Goal: Task Accomplishment & Management: Complete application form

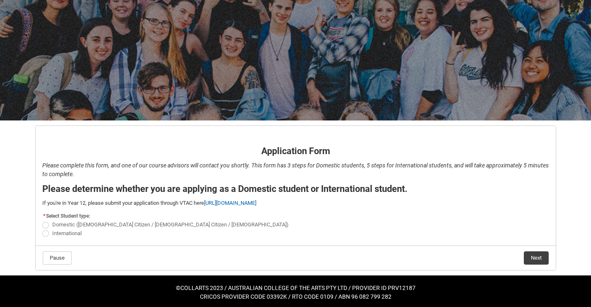
scroll to position [46, 0]
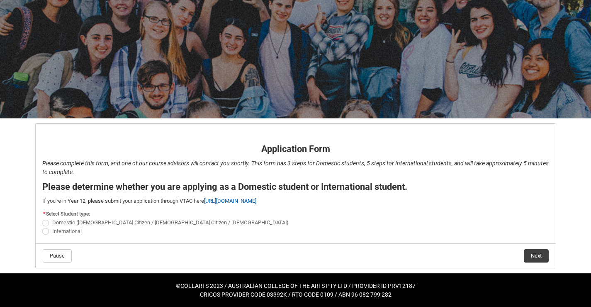
click at [77, 224] on span "Domestic ([DEMOGRAPHIC_DATA] Citizen / [DEMOGRAPHIC_DATA] Citizen / [DEMOGRAPHI…" at bounding box center [170, 222] width 237 height 6
click at [42, 218] on input "Domestic ([DEMOGRAPHIC_DATA] Citizen / [DEMOGRAPHIC_DATA] Citizen / [DEMOGRAPHI…" at bounding box center [42, 218] width 0 height 0
radio input "true"
click at [532, 251] on button "Next" at bounding box center [536, 255] width 25 height 13
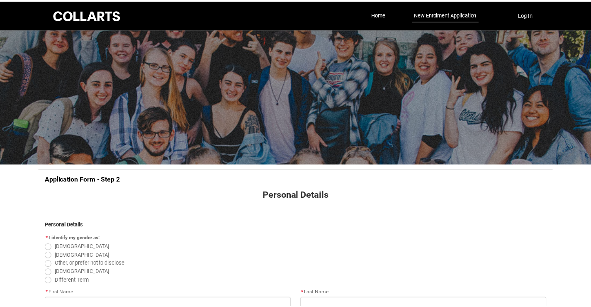
scroll to position [87, 0]
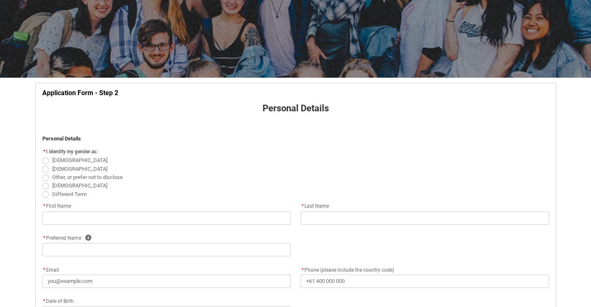
click at [56, 160] on span "[DEMOGRAPHIC_DATA]" at bounding box center [79, 160] width 55 height 6
click at [42, 156] on input "[DEMOGRAPHIC_DATA]" at bounding box center [42, 156] width 0 height 0
radio input "true"
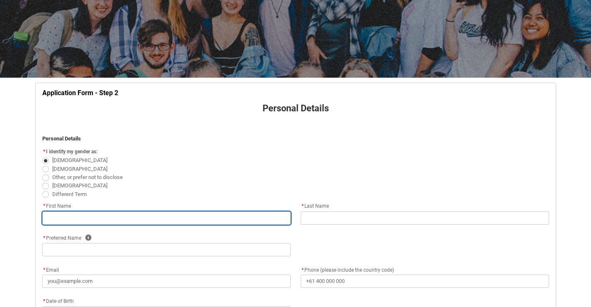
click at [69, 218] on input "REDU_Application_Form_for_Applicant flow" at bounding box center [166, 217] width 249 height 13
type lightning-primitive-input-simple "[PERSON_NAME]"
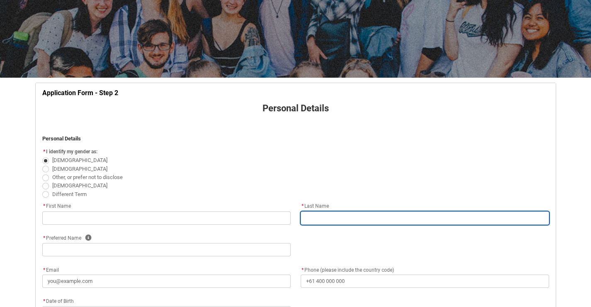
type lightning-primitive-input-simple "[PERSON_NAME]"
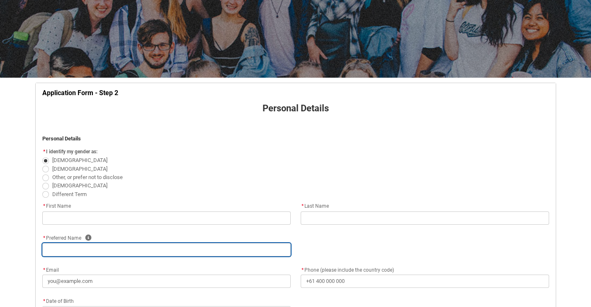
type lightning-primitive-input-simple "[PERSON_NAME]"
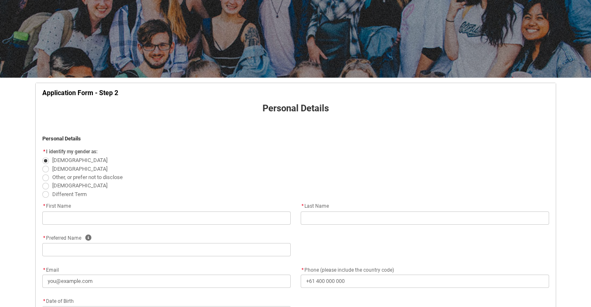
type lightning-primitive-input-simple "[PERSON_NAME][EMAIL_ADDRESS][DOMAIN_NAME]"
type lightning-primitive-input-simple "[PHONE_NUMBER]"
type lightning-primitive-input-simple "15 Porcellatos La, Bright"
type lightning-primitive-input-simple "Bright"
type lightning-primitive-input-simple "3741"
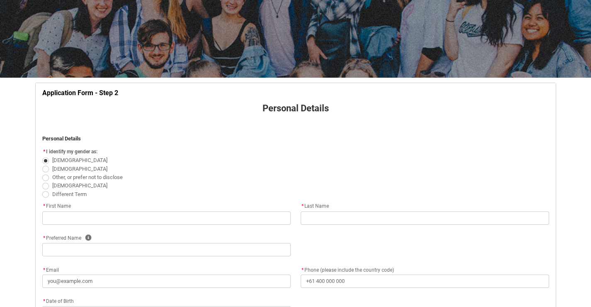
type lightning-primitive-input-simple "VIC"
type lightning-select "Country_Choice.1101"
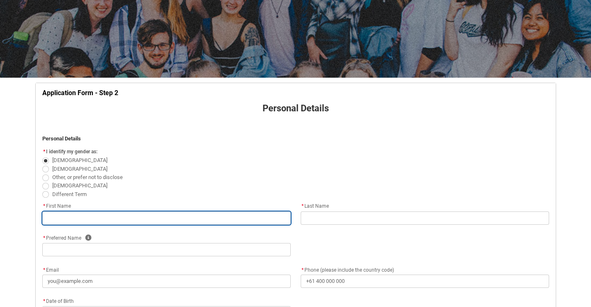
type input "[PERSON_NAME]"
type input "[PERSON_NAME][EMAIL_ADDRESS][DOMAIN_NAME]"
type input "[PHONE_NUMBER]"
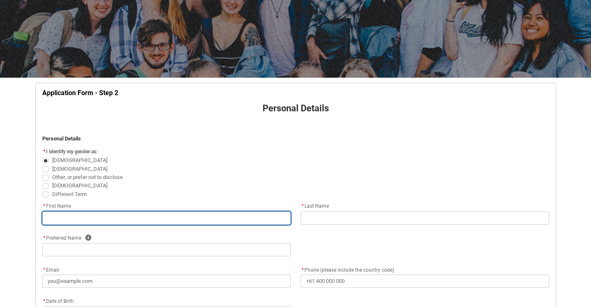
type input "15 Porcellatos La, Bright"
type input "Bright"
type input "3741"
type input "VIC"
select select "Country_Choice.1101"
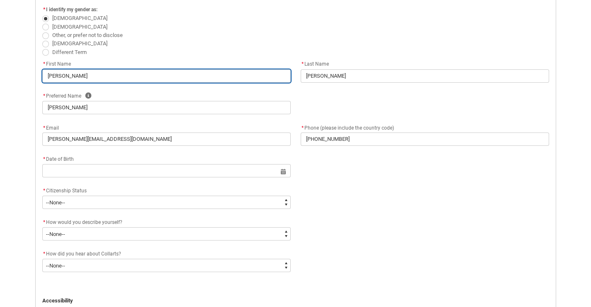
scroll to position [230, 0]
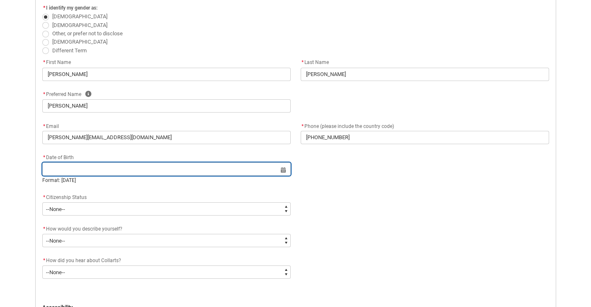
click at [167, 171] on input "REDU_Application_Form_for_Applicant flow" at bounding box center [166, 168] width 249 height 13
select select "2025"
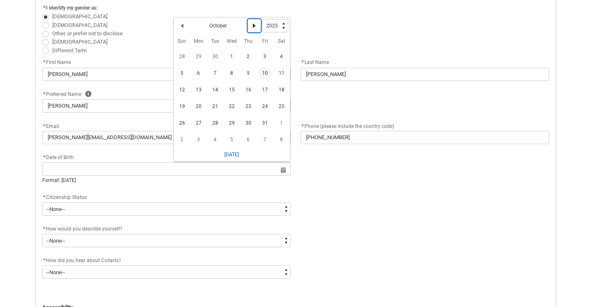
click at [255, 28] on lightning-primitive-icon "Date picker: October" at bounding box center [255, 26] width 6 height 6
click at [234, 126] on span "26" at bounding box center [231, 124] width 13 height 13
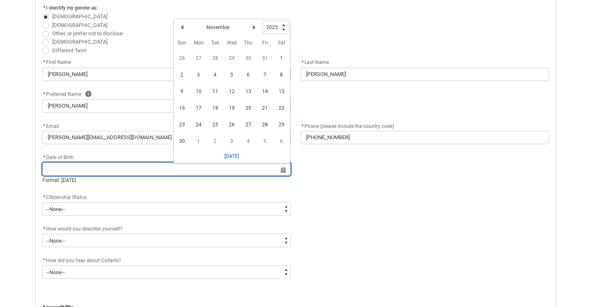
type lightning-datepicker "[DATE]"
type lightning-input "[DATE]"
type input "[DATE]"
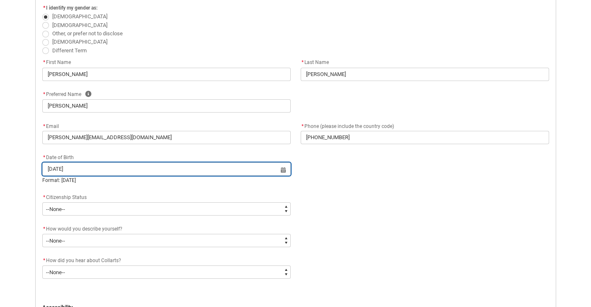
click at [221, 170] on input "[DATE]" at bounding box center [166, 168] width 249 height 13
select select "2025"
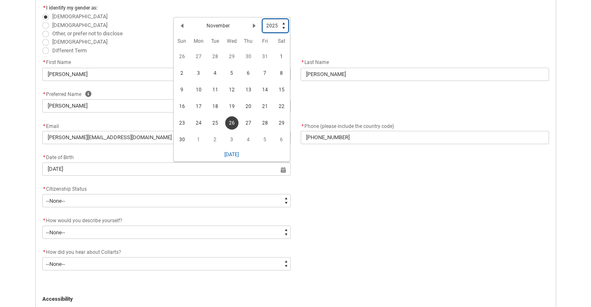
click at [283, 24] on select "1925 1926 1927 1928 1929 1930 1931 1932 1933 1934 1935 1936 1937 1938 1939 1940…" at bounding box center [276, 25] width 26 height 13
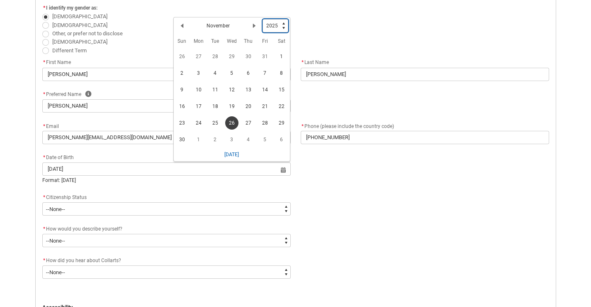
type lightning-select "2006"
click at [263, 19] on select "1925 1926 1927 1928 1929 1930 1931 1932 1933 1934 1935 1936 1937 1938 1939 1940…" at bounding box center [276, 25] width 26 height 13
select select "2006"
click at [185, 127] on span "26" at bounding box center [182, 124] width 13 height 13
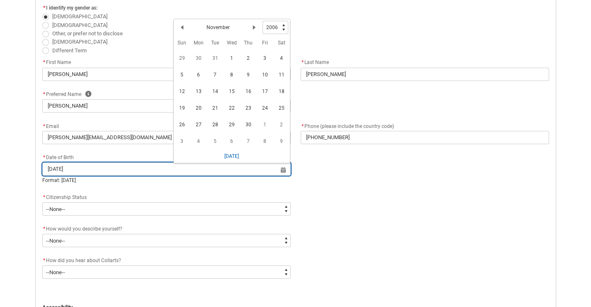
type lightning-datepicker "[DATE]"
type lightning-input "[DATE]"
type input "[DATE]"
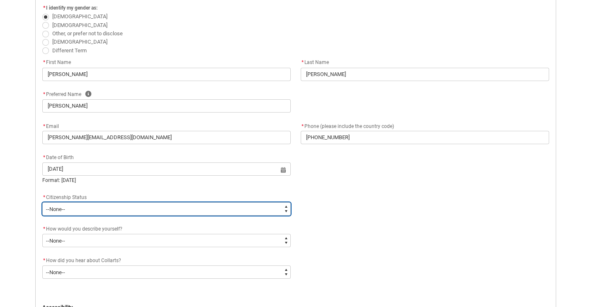
click at [147, 213] on select "--None-- [DEMOGRAPHIC_DATA] Humanitarian Visa [DEMOGRAPHIC_DATA] citizen Other …" at bounding box center [166, 208] width 249 height 13
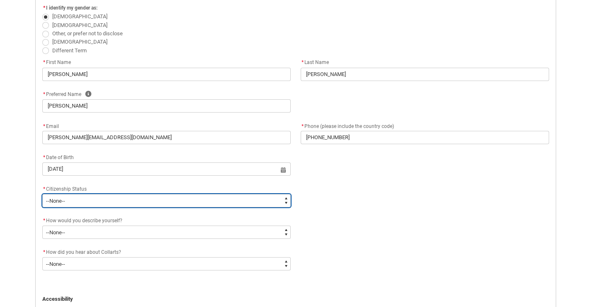
type lightning-select "Citizenship.1"
click at [42, 194] on select "--None-- [DEMOGRAPHIC_DATA] Humanitarian Visa [DEMOGRAPHIC_DATA] citizen Other …" at bounding box center [166, 200] width 249 height 13
select select "Citizenship.1"
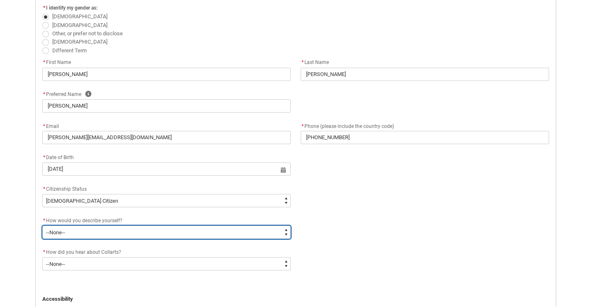
click at [141, 231] on select "--None-- I'm currently in Year 12 and planning what I'll do after school I've c…" at bounding box center [166, 231] width 249 height 13
type lightning-select "HSLC_Domestic_b"
click at [42, 225] on select "--None-- I'm currently in Year 12 and planning what I'll do after school I've c…" at bounding box center [166, 231] width 249 height 13
select select "HSLC_Domestic_b"
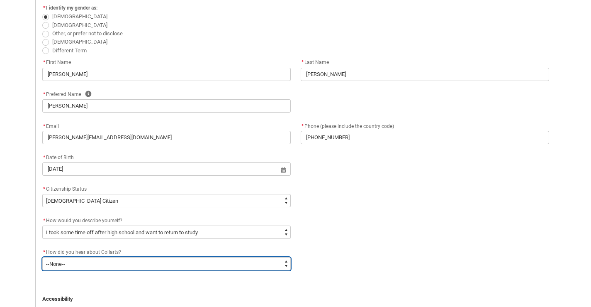
click at [132, 262] on select "--None-- Advertising - Facebook Advertising - Google Advertising - Instagram Ad…" at bounding box center [166, 263] width 249 height 13
type lightning-select "Heard_About_Collarts_[DOMAIN_NAME] Search (Google)"
click at [42, 257] on select "--None-- Advertising - Facebook Advertising - Google Advertising - Instagram Ad…" at bounding box center [166, 263] width 249 height 13
select select "Heard_About_Collarts_[DOMAIN_NAME] Search (Google)"
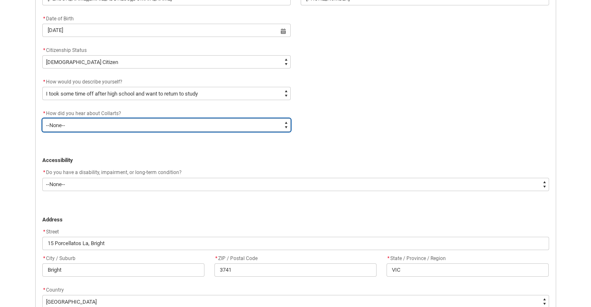
scroll to position [371, 0]
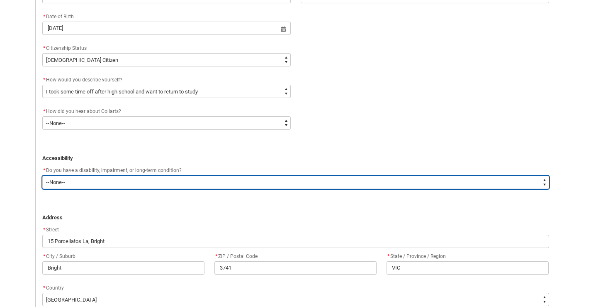
click at [98, 187] on select "--None-- Yes No" at bounding box center [295, 182] width 507 height 13
type lightning-select "No_TextChoice"
click at [42, 176] on select "--None-- Yes No" at bounding box center [295, 182] width 507 height 13
select select "No_TextChoice"
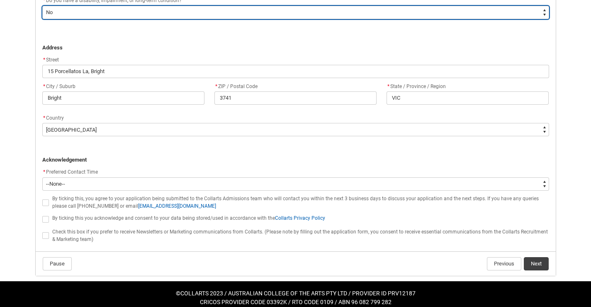
scroll to position [549, 0]
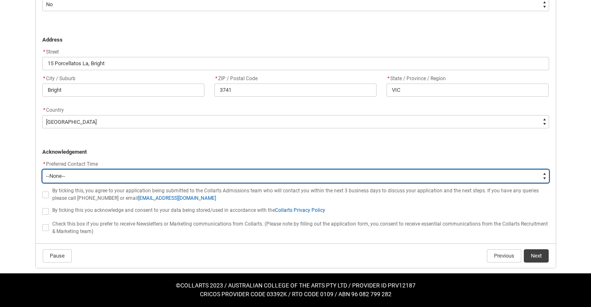
click at [77, 180] on select "--None-- Morning (9:00AM-12:00PM) Afternoon (12:00PM-5:00PM)" at bounding box center [295, 175] width 507 height 13
type lightning-select "P_Contact_Time_Morning"
click at [42, 169] on select "--None-- Morning (9:00AM-12:00PM) Afternoon (12:00PM-5:00PM)" at bounding box center [295, 175] width 507 height 13
select select "P_Contact_Time_Morning"
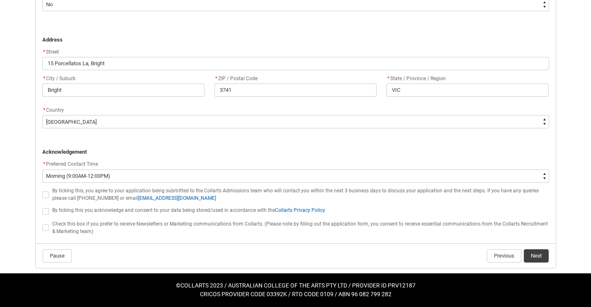
click at [81, 199] on span "By ticking this, you agree to your application being submitted to the Collarts …" at bounding box center [295, 194] width 487 height 13
checkbox input "true"
click at [45, 212] on span "REDU_Application_Form_for_Applicant flow" at bounding box center [45, 211] width 7 height 7
click at [42, 207] on input "REDU_Application_Form_for_Applicant flow" at bounding box center [42, 206] width 0 height 0
type lightning-input "true"
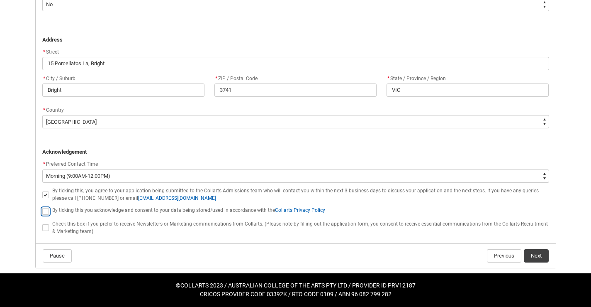
checkbox input "true"
click at [46, 230] on span "REDU_Application_Form_for_Applicant flow" at bounding box center [45, 227] width 7 height 7
click at [42, 223] on input "REDU_Application_Form_for_Applicant flow" at bounding box center [42, 223] width 0 height 0
type lightning-input "true"
checkbox input "true"
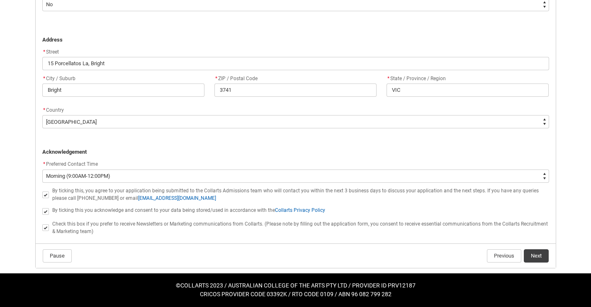
click at [46, 230] on span "REDU_Application_Form_for_Applicant flow" at bounding box center [45, 227] width 7 height 7
click at [42, 223] on input "REDU_Application_Form_for_Applicant flow" at bounding box center [42, 223] width 0 height 0
type lightning-input "false"
checkbox input "false"
click at [531, 252] on button "Next" at bounding box center [536, 255] width 25 height 13
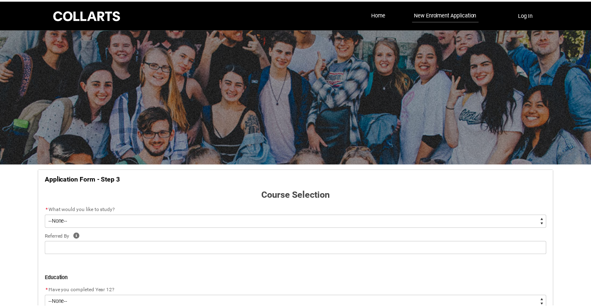
scroll to position [87, 0]
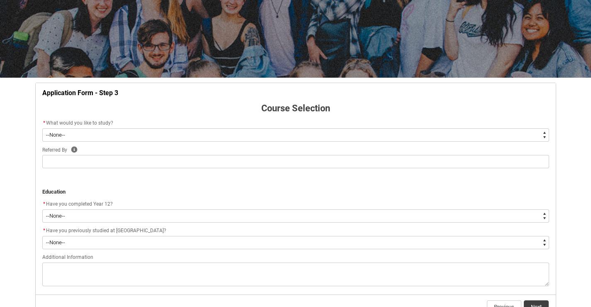
click at [455, 137] on select "--None-- Diploma Bachelor Post Graduate" at bounding box center [295, 134] width 507 height 13
type lightning-select "WhichDegree_Bachelor"
click at [42, 128] on select "--None-- Diploma Bachelor Post Graduate" at bounding box center [295, 134] width 507 height 13
select select "WhichDegree_Bachelor"
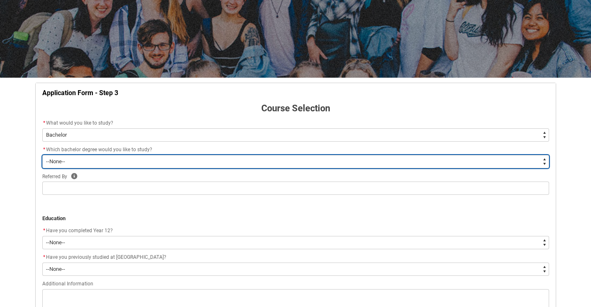
click at [368, 160] on select "--None-- Bachelor of 2D Animation Bachelor of Applied Business (Entertainment M…" at bounding box center [295, 161] width 507 height 13
type lightning-select "ProgramChoice_Degree.0015g00000jrDIQAA2"
click at [42, 155] on select "--None-- Bachelor of 2D Animation Bachelor of Applied Business (Entertainment M…" at bounding box center [295, 161] width 507 height 13
select select "ProgramChoice_Degree.0015g00000jrDIQAA2"
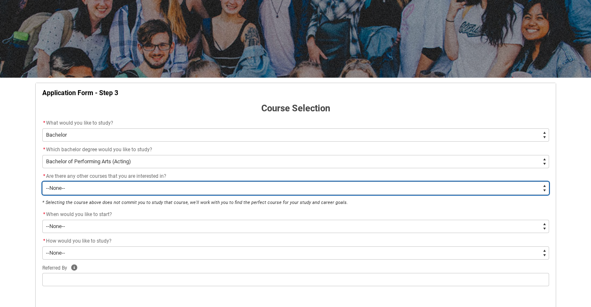
click at [213, 182] on select "--None-- Yes No" at bounding box center [295, 187] width 507 height 13
type lightning-select "Yes_TextChoice"
click at [42, 181] on select "--None-- Yes No" at bounding box center [295, 187] width 507 height 13
select select "Yes_TextChoice"
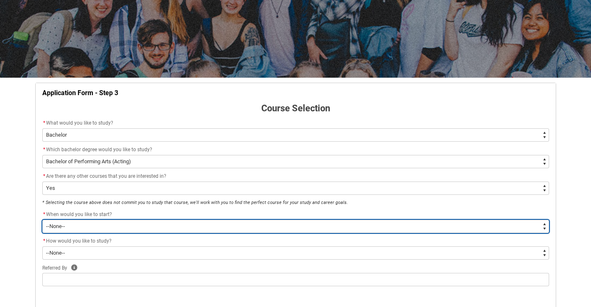
click at [192, 223] on select "--None-- Trimester 1 2026, starting [DATE]" at bounding box center [295, 226] width 507 height 13
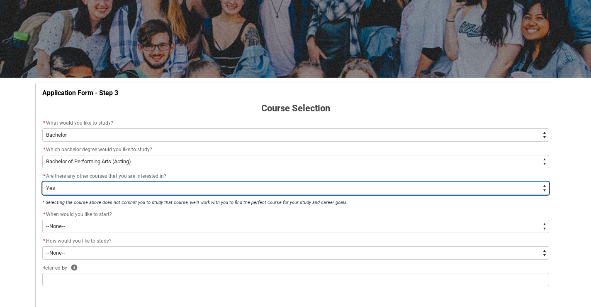
click at [202, 190] on select "--None-- Yes No" at bounding box center [295, 187] width 507 height 13
type lightning-select "No_TextChoice"
click at [42, 181] on select "--None-- Yes No" at bounding box center [295, 187] width 507 height 13
select select "No_TextChoice"
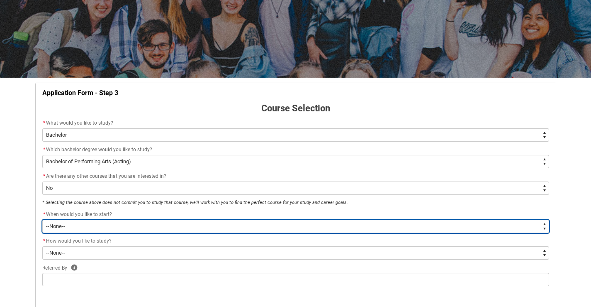
click at [191, 220] on select "--None-- Trimester 1 2026, starting [DATE]" at bounding box center [295, 226] width 507 height 13
type lightning-select "Starting_Term.a0pI70000004aTdIAI"
click at [42, 220] on select "--None-- Trimester 1 2026, starting [DATE]" at bounding box center [295, 226] width 507 height 13
select select "Starting_Term.a0pI70000004aTdIAI"
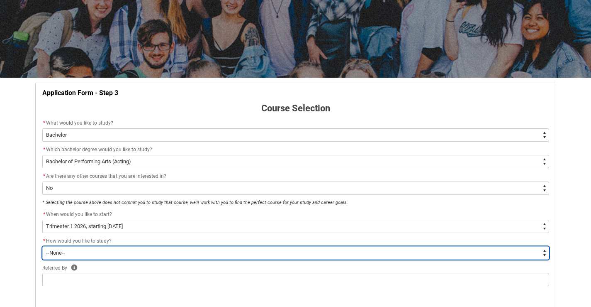
click at [183, 247] on select "--None-- On-campus" at bounding box center [295, 252] width 507 height 13
type lightning-select "WhichStudyMethod_OnCampus"
click at [42, 246] on select "--None-- On-campus" at bounding box center [295, 252] width 507 height 13
select select "WhichStudyMethod_OnCampus"
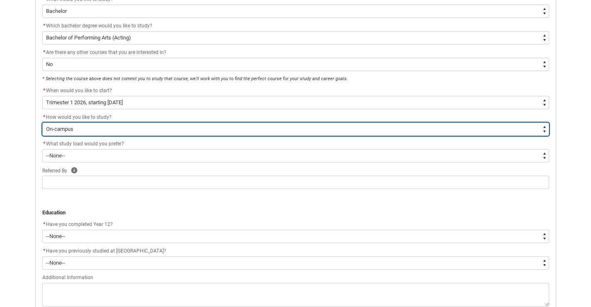
scroll to position [211, 0]
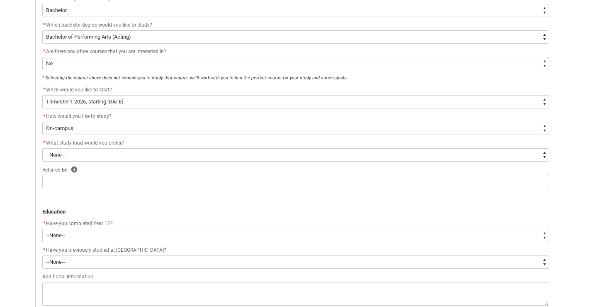
click at [146, 148] on div "* What study load would you prefer?" at bounding box center [295, 143] width 507 height 10
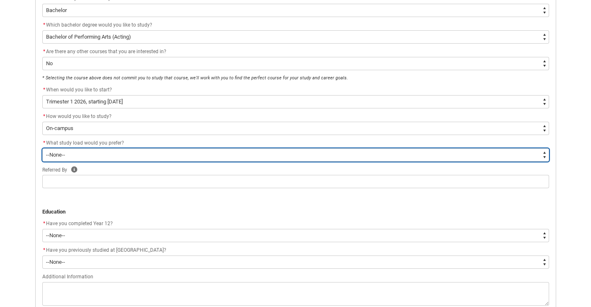
click at [146, 150] on select "--None-- Full-time Part-time" at bounding box center [295, 154] width 507 height 13
type lightning-select "WhichStudyLoad_FullTime"
click at [42, 148] on select "--None-- Full-time Part-time" at bounding box center [295, 154] width 507 height 13
select select "WhichStudyLoad_FullTime"
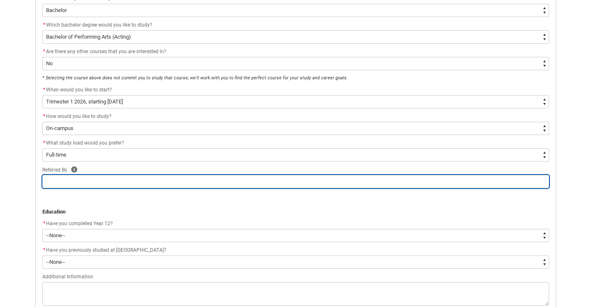
click at [138, 180] on input "REDU_Application_Form_for_Applicant flow" at bounding box center [295, 181] width 507 height 13
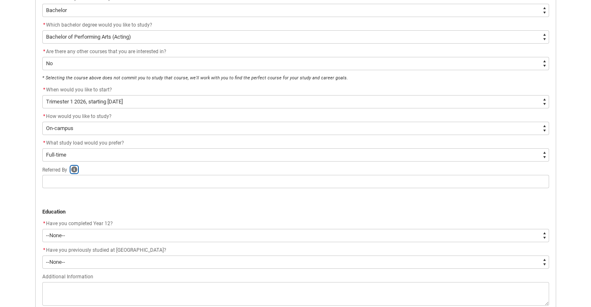
click at [76, 171] on icon "REDU_Application_Form_for_Applicant flow" at bounding box center [74, 169] width 6 height 6
click at [104, 207] on p "REDU_Application_Form_for_Applicant flow" at bounding box center [295, 203] width 507 height 8
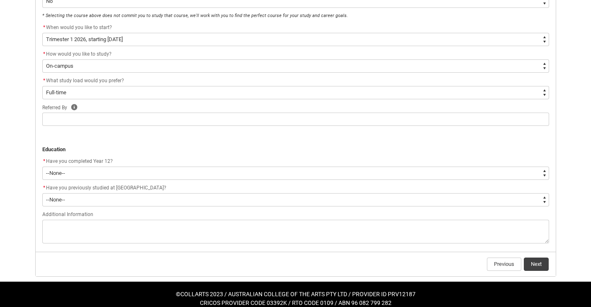
scroll to position [282, 0]
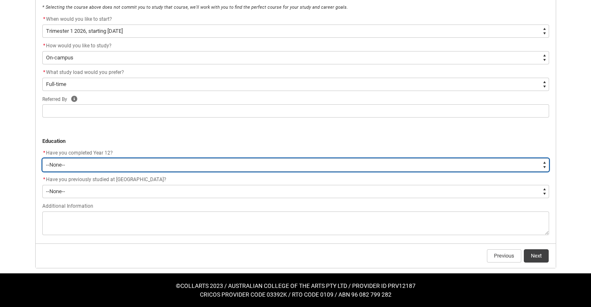
click at [81, 164] on select "--None-- Yes No Other" at bounding box center [295, 164] width 507 height 13
type lightning-select "Year_12_Completition.Yes"
click at [42, 158] on select "--None-- Yes No Other" at bounding box center [295, 164] width 507 height 13
select select "Year_12_Completition.Yes"
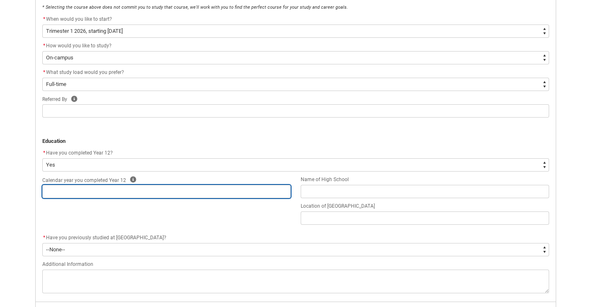
click at [83, 193] on input "REDU_Application_Form_for_Applicant flow" at bounding box center [166, 191] width 249 height 13
type lightning-primitive-input-simple "2"
type input "2"
type lightning-primitive-input-simple "20"
type input "20"
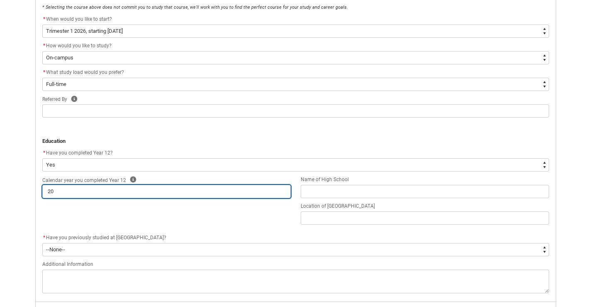
type lightning-primitive-input-simple "202"
type input "202"
type lightning-primitive-input-simple "2024"
type input "2024"
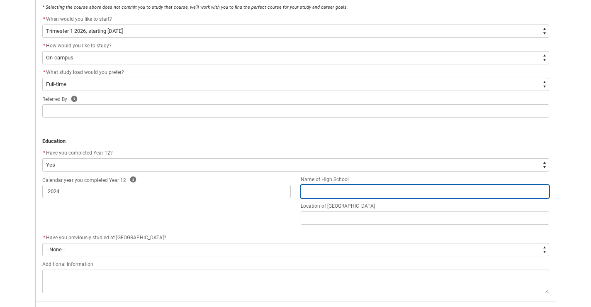
type lightning-primitive-input-simple "B"
type input "B"
type lightning-primitive-input-simple "Br"
type input "Br"
type lightning-primitive-input-simple "Bri"
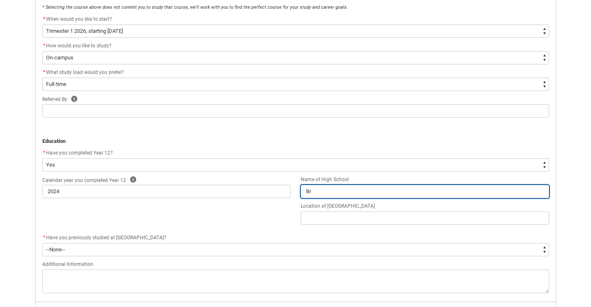
type input "Bri"
type lightning-primitive-input-simple "Brig"
type input "Brig"
type lightning-primitive-input-simple "Brigh"
type input "Brigh"
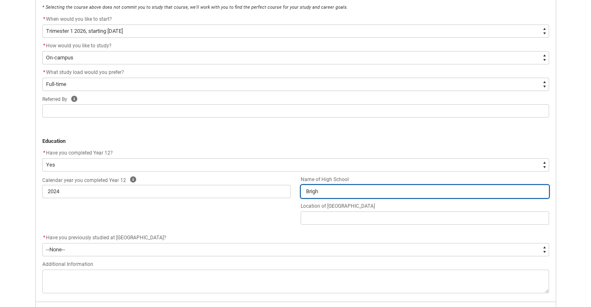
type lightning-primitive-input-simple "Bright"
type input "Bright"
type lightning-primitive-input-simple "Bright"
type input "Bright"
type lightning-primitive-input-simple "Bright P"
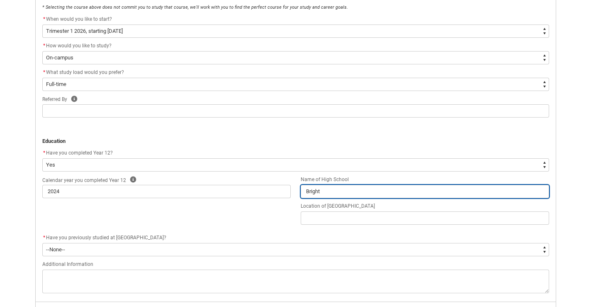
type input "Bright P"
type lightning-primitive-input-simple "Bright P-"
type input "Bright P-"
type lightning-primitive-input-simple "Bright P-1"
type input "Bright P-1"
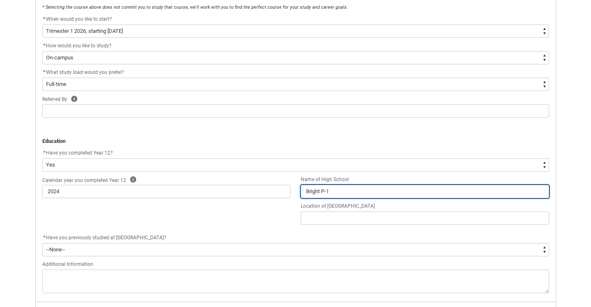
type lightning-primitive-input-simple "Bright P-12"
type input "Bright P-12"
type lightning-primitive-input-simple "Bright P-12"
type input "Bright P-12"
type lightning-primitive-input-simple "Bright P-12 C"
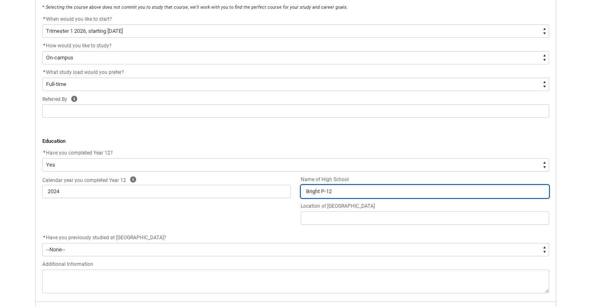
type input "Bright P-12 C"
type lightning-primitive-input-simple "Bright P-12 Co"
type input "Bright P-12 Co"
type lightning-primitive-input-simple "Bright P-12 Col"
type input "Bright P-12 Col"
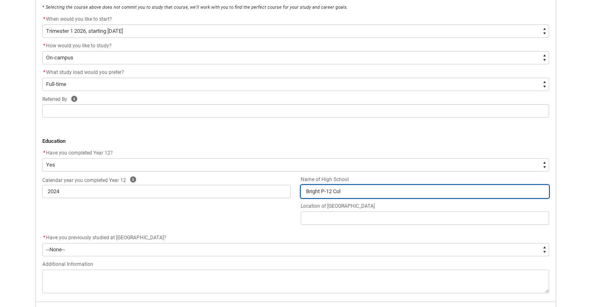
type lightning-primitive-input-simple "Bright P-12 Coll"
type input "Bright P-12 Coll"
type lightning-primitive-input-simple "Bright P-12 Colle"
type input "Bright P-12 Colle"
type lightning-primitive-input-simple "Bright P-12 Colleg"
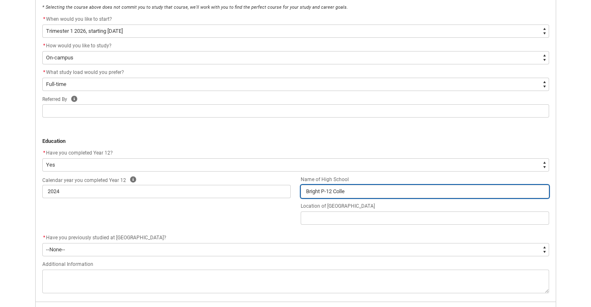
type input "Bright P-12 Colleg"
type lightning-primitive-input-simple "Bright P-12 College"
type input "Bright P-12 College"
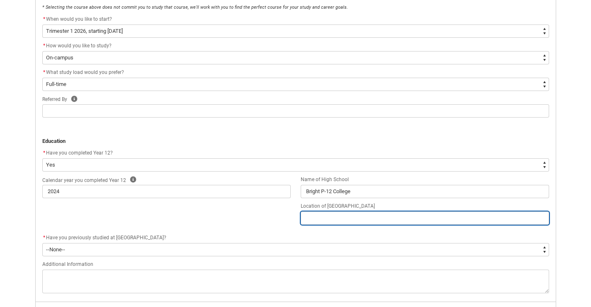
type lightning-primitive-input-simple "B"
type input "B"
type lightning-primitive-input-simple "Br"
type input "Br"
type lightning-primitive-input-simple "Bri"
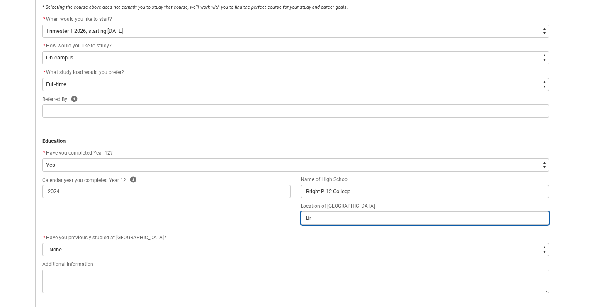
type input "Bri"
type lightning-primitive-input-simple "Brig"
type input "Brig"
type lightning-primitive-input-simple "Brigh"
type input "Brigh"
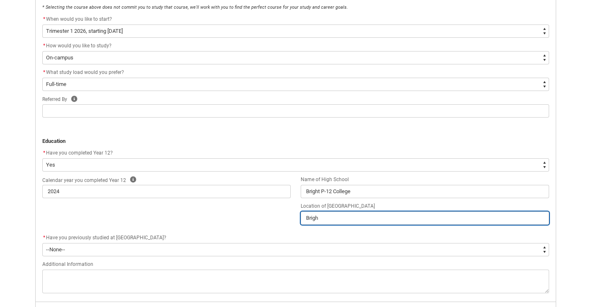
type lightning-primitive-input-simple "Bright"
type input "Bright"
type lightning-primitive-input-simple "Bright"
type input "Bright"
type lightning-primitive-input-simple "Bright V"
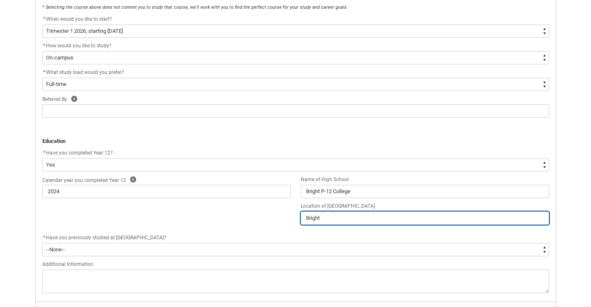
type input "Bright V"
type lightning-primitive-input-simple "Bright Vi"
type input "Bright Vi"
type lightning-primitive-input-simple "Bright Vic"
type input "Bright Vic"
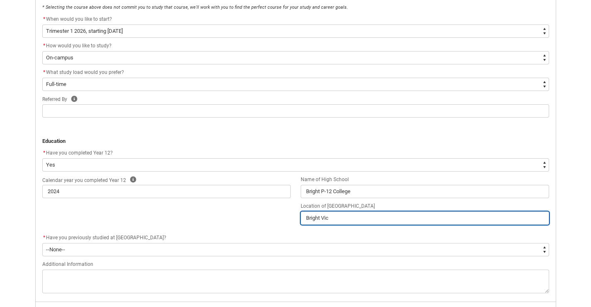
type lightning-primitive-input-simple "Bright Vict"
type input "Bright Vict"
type lightning-primitive-input-simple "Bright Victo"
type input "Bright Victo"
type lightning-primitive-input-simple "[PERSON_NAME]"
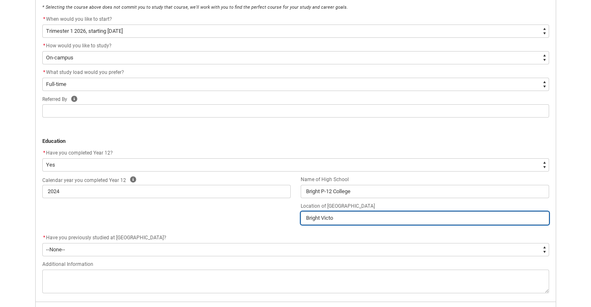
type input "[PERSON_NAME]"
type lightning-primitive-input-simple "Bright Victori"
type input "Bright Victori"
type lightning-primitive-input-simple "[PERSON_NAME]"
type input "[PERSON_NAME]"
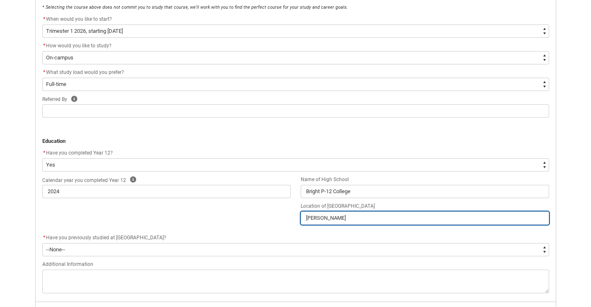
type lightning-primitive-input-simple "Bright Victo"
type input "Bright Victo"
type lightning-primitive-input-simple "Bright Vict"
type input "Bright Vict"
type lightning-primitive-input-simple "Bright Vic"
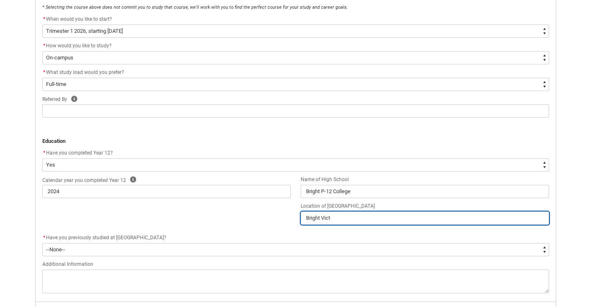
type input "Bright Vic"
type lightning-primitive-input-simple "Bright Vi"
type input "Bright Vi"
type lightning-primitive-input-simple "Bright V"
type input "Bright V"
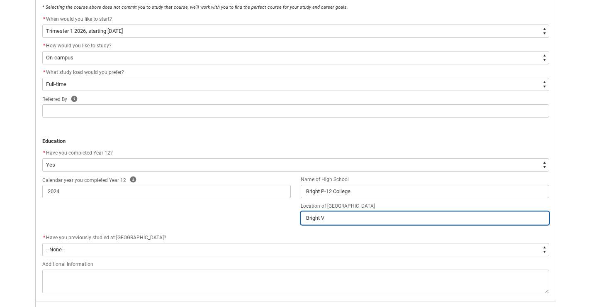
type lightning-primitive-input-simple "Bright"
type input "Bright"
type lightning-primitive-input-simple "Bright"
type input "Bright"
type lightning-primitive-input-simple "Bright,"
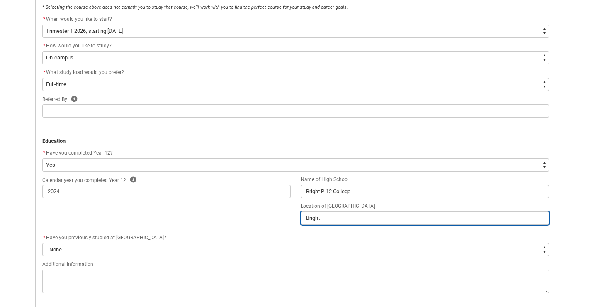
type input "Bright,"
type lightning-primitive-input-simple "Bright,"
type input "Bright,"
type lightning-primitive-input-simple "Bright, V"
type input "Bright, V"
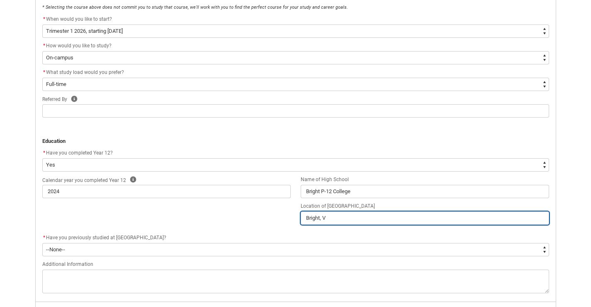
type lightning-primitive-input-simple "Bright, Vi"
type input "Bright, Vi"
type lightning-primitive-input-simple "Bright, Vic"
type input "Bright, Vic"
type lightning-primitive-input-simple "Bright, Vict"
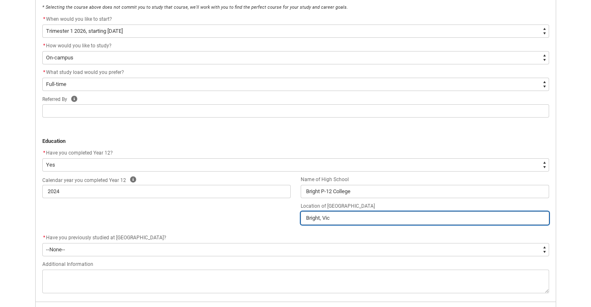
type input "Bright, Vict"
type lightning-primitive-input-simple "Bright, Victo"
type input "Bright, Victo"
type lightning-primitive-input-simple "[PERSON_NAME]"
type input "[PERSON_NAME]"
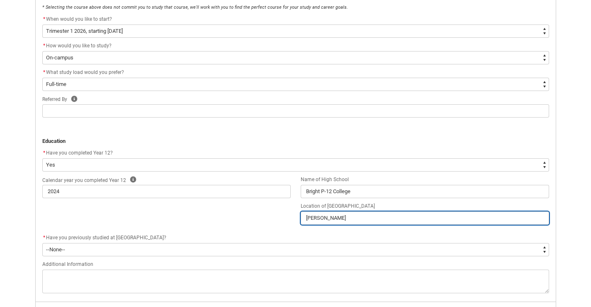
type lightning-primitive-input-simple "Bright, Victori"
type input "Bright, Victori"
type lightning-primitive-input-simple "Bright, [GEOGRAPHIC_DATA]"
type input "Bright, [GEOGRAPHIC_DATA]"
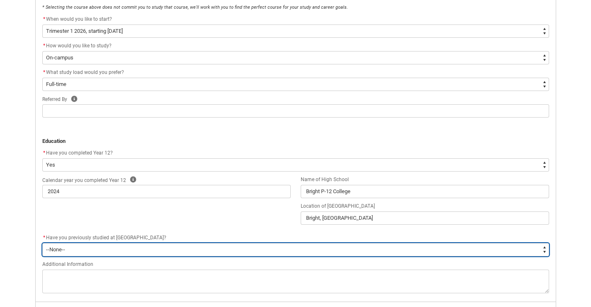
click at [189, 253] on select "--None-- Yes No" at bounding box center [295, 249] width 507 height 13
type lightning-select "[URL][DOMAIN_NAME]"
click at [42, 243] on select "--None-- Yes No" at bounding box center [295, 249] width 507 height 13
select select "[URL][DOMAIN_NAME]"
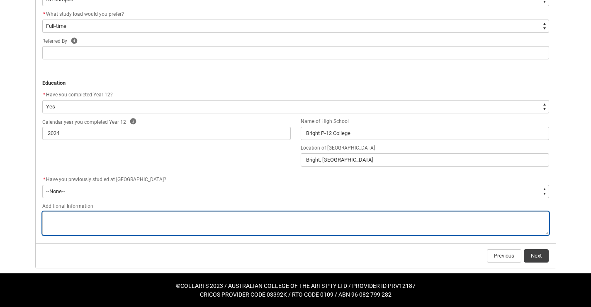
click at [133, 225] on textarea "REDU_Application_Form_for_Applicant flow" at bounding box center [295, 223] width 507 height 24
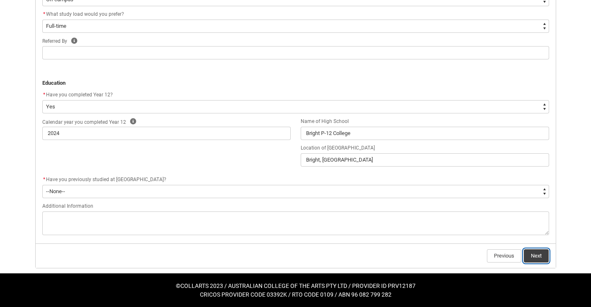
click at [530, 252] on button "Next" at bounding box center [536, 255] width 25 height 13
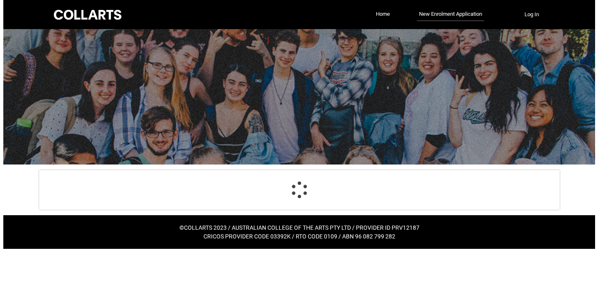
scroll to position [0, 0]
